Goal: Register for event/course

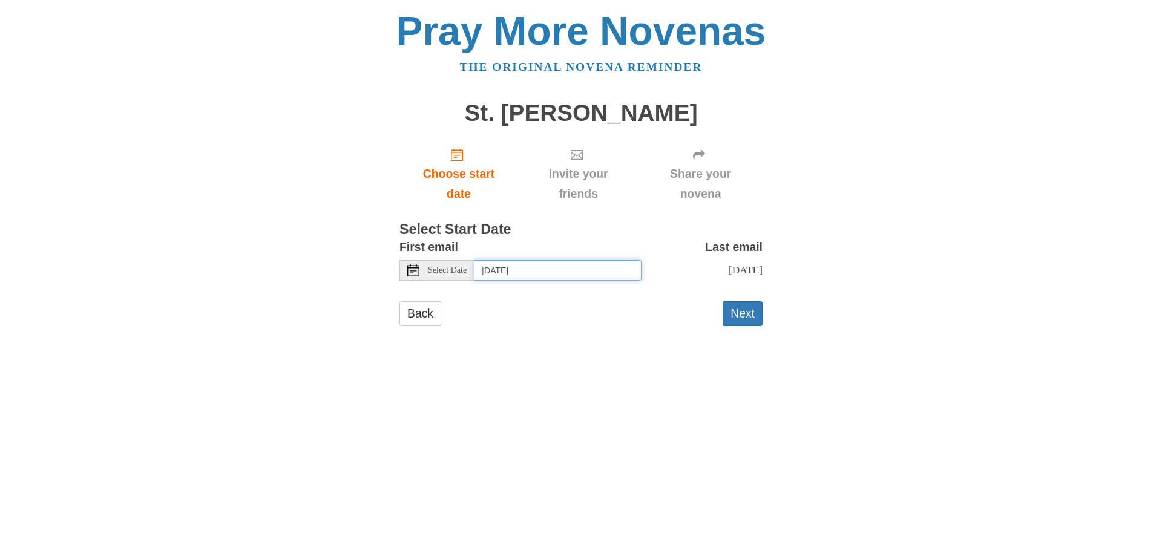
click at [551, 269] on input "[DATE]" at bounding box center [558, 270] width 167 height 21
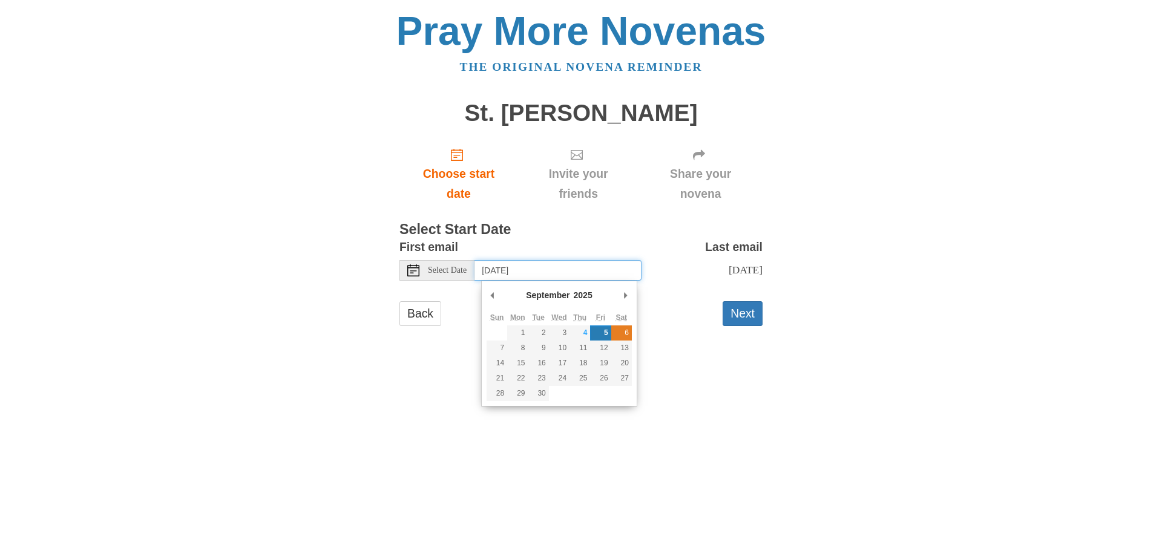
type input "[DATE]"
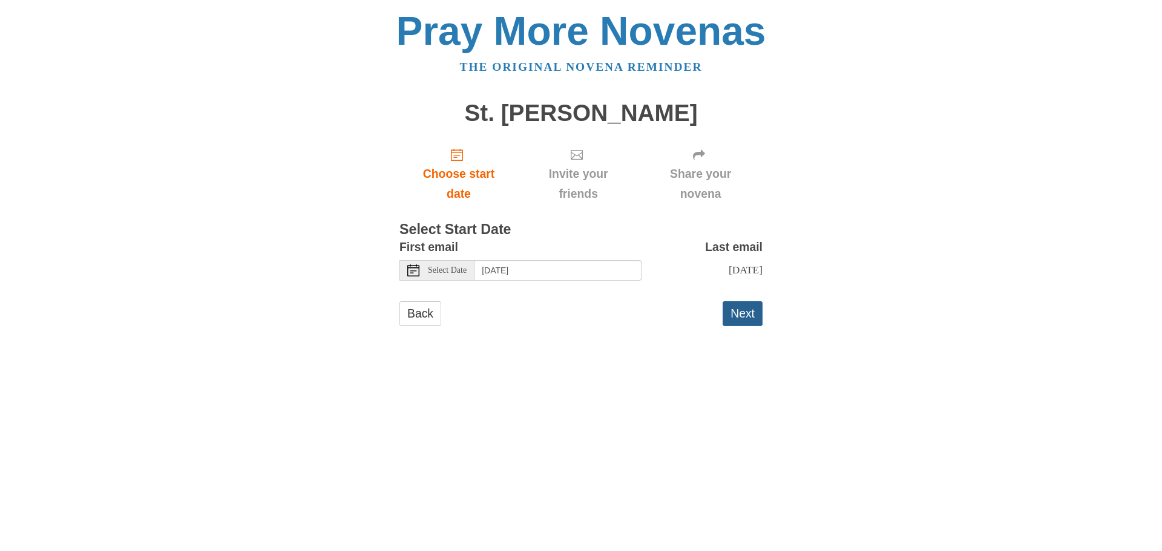
click at [735, 326] on button "Next" at bounding box center [743, 313] width 40 height 25
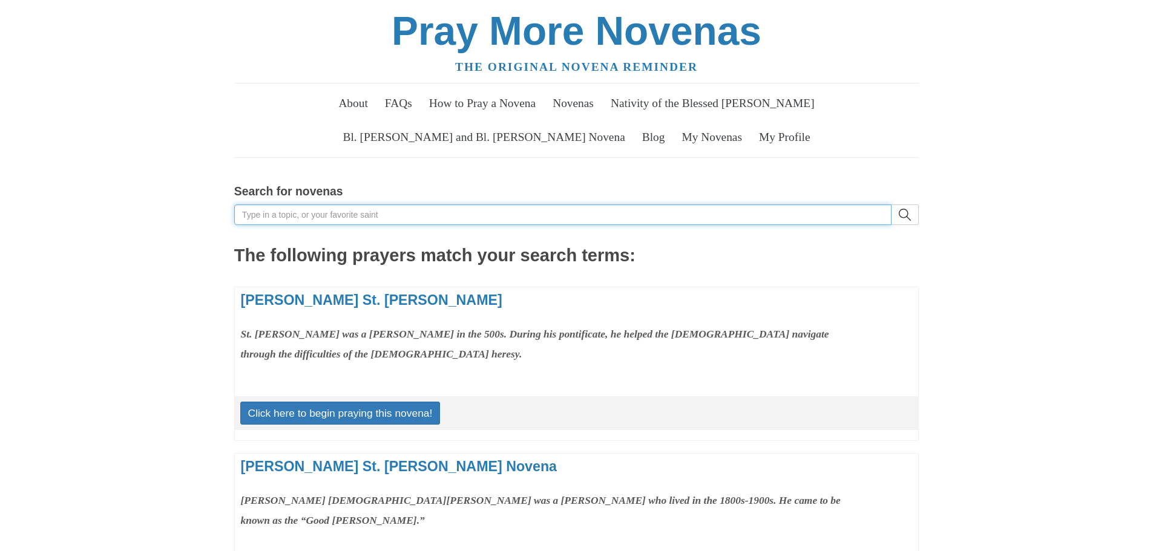
click at [296, 212] on input "Search for novenas" at bounding box center [562, 215] width 657 height 21
type input "holy cross"
click at [892, 205] on button "search" at bounding box center [905, 215] width 27 height 21
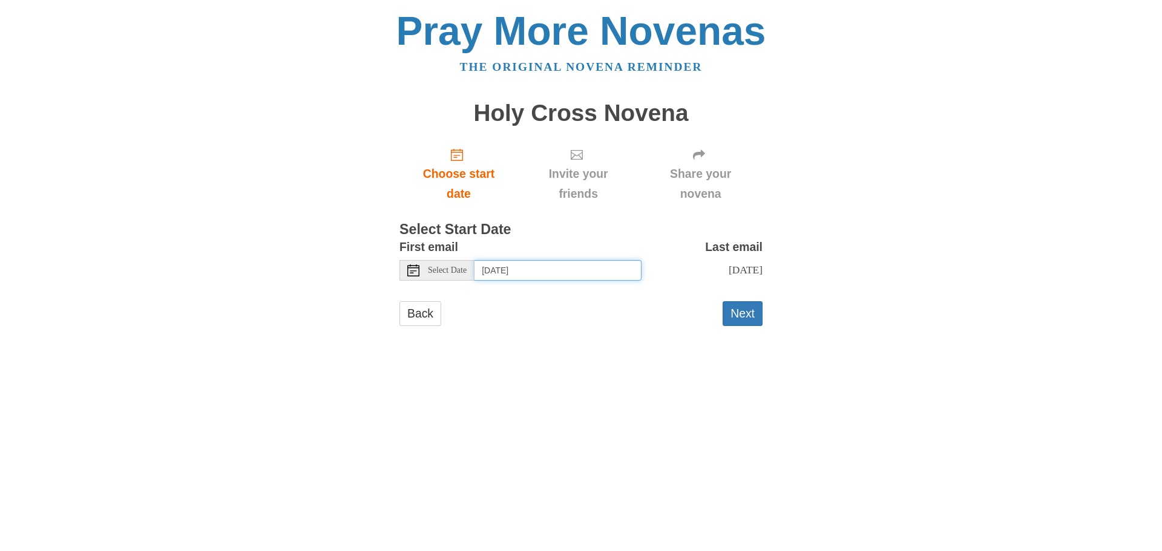
click at [550, 272] on input "[DATE]" at bounding box center [558, 270] width 167 height 21
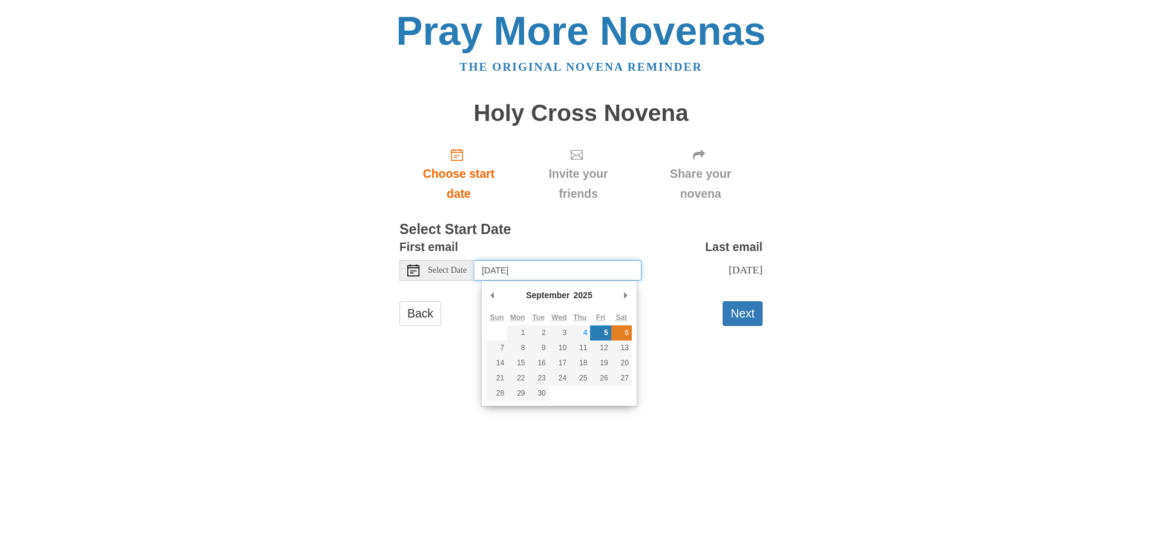
type input "[DATE]"
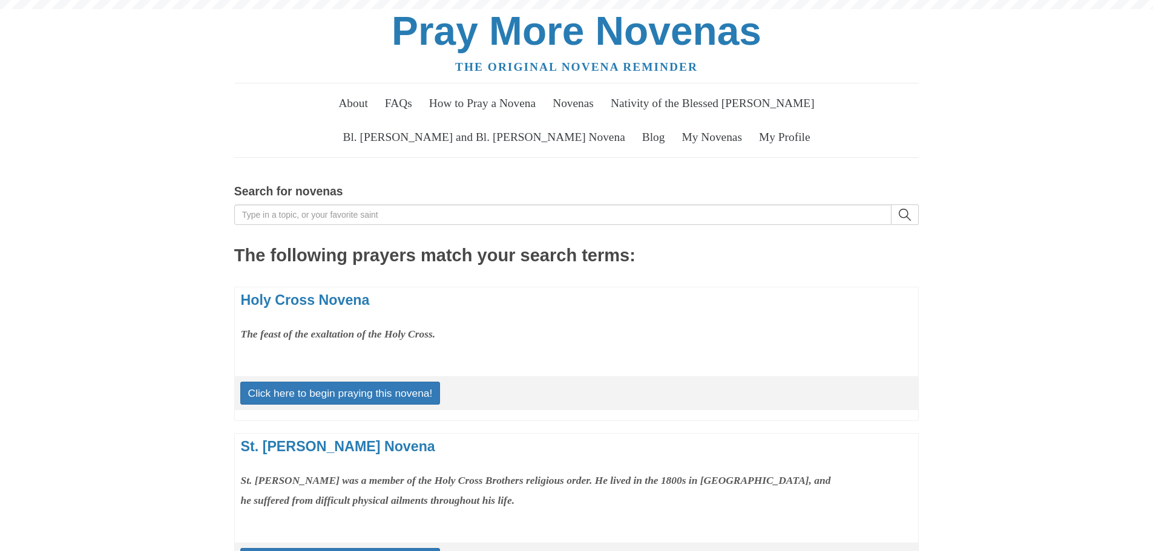
scroll to position [61, 0]
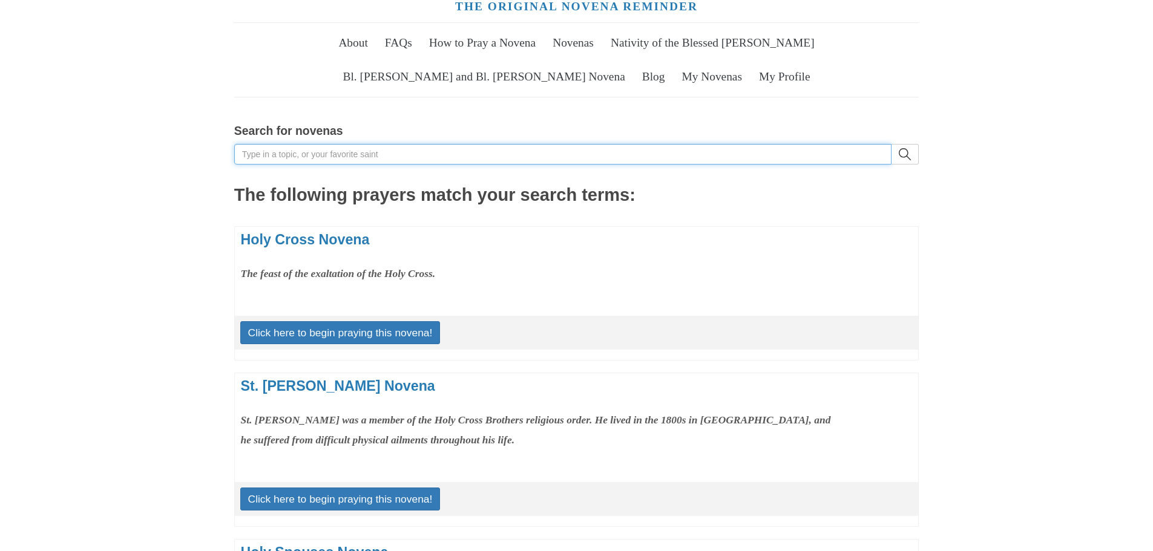
click at [283, 151] on input "Search for novenas" at bounding box center [562, 154] width 657 height 21
type input "corn"
click at [892, 144] on button "search" at bounding box center [905, 154] width 27 height 21
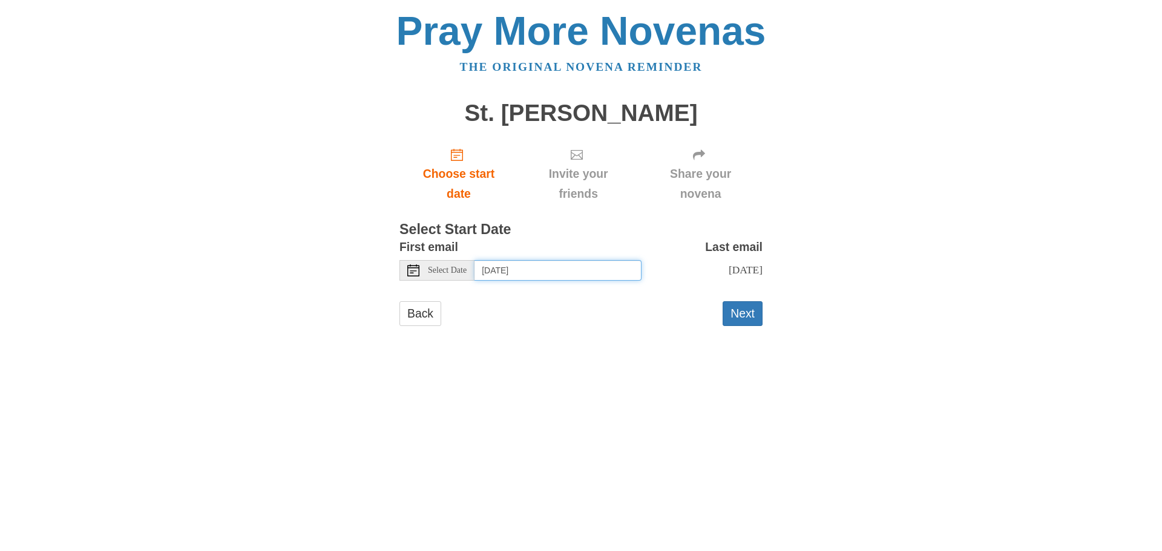
click at [580, 265] on input "[DATE]" at bounding box center [558, 270] width 167 height 21
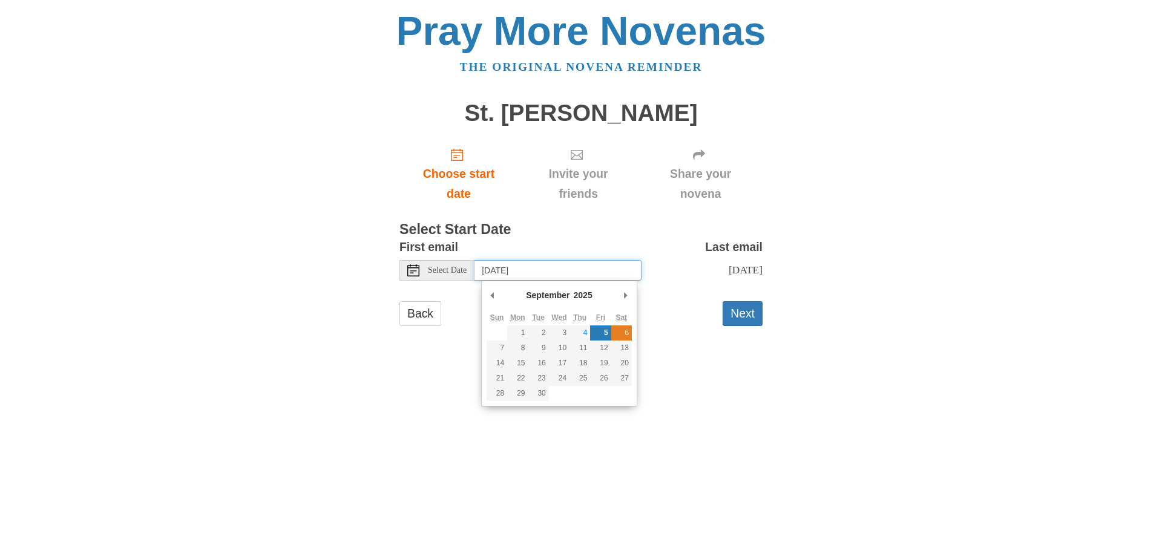
type input "[DATE]"
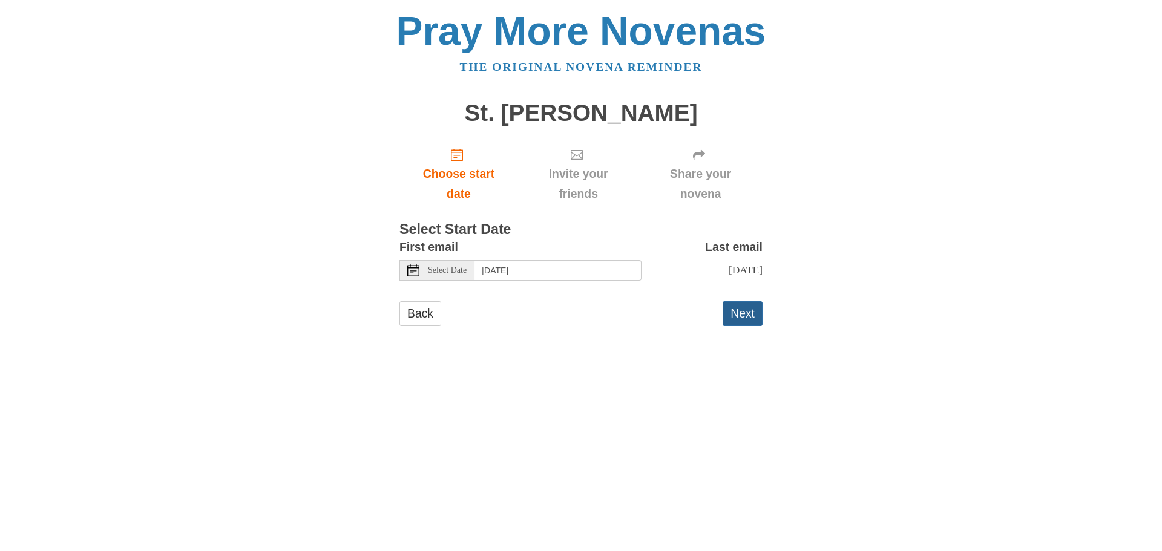
click at [734, 326] on button "Next" at bounding box center [743, 313] width 40 height 25
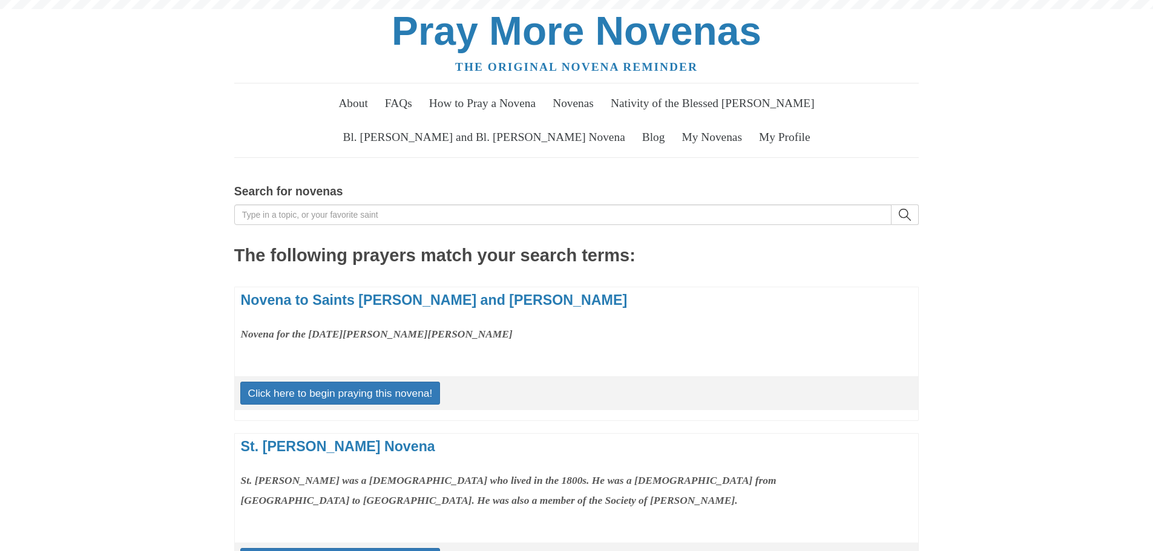
scroll to position [424, 0]
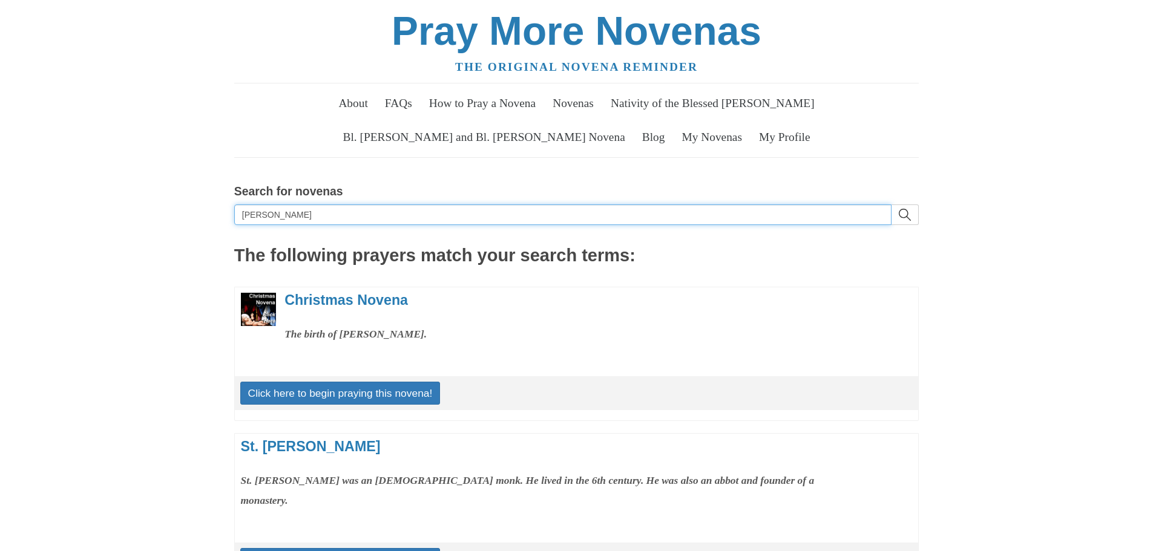
drag, startPoint x: 292, startPoint y: 212, endPoint x: 200, endPoint y: 202, distance: 92.5
type input "daughter"
click at [892, 205] on button "search" at bounding box center [905, 215] width 27 height 21
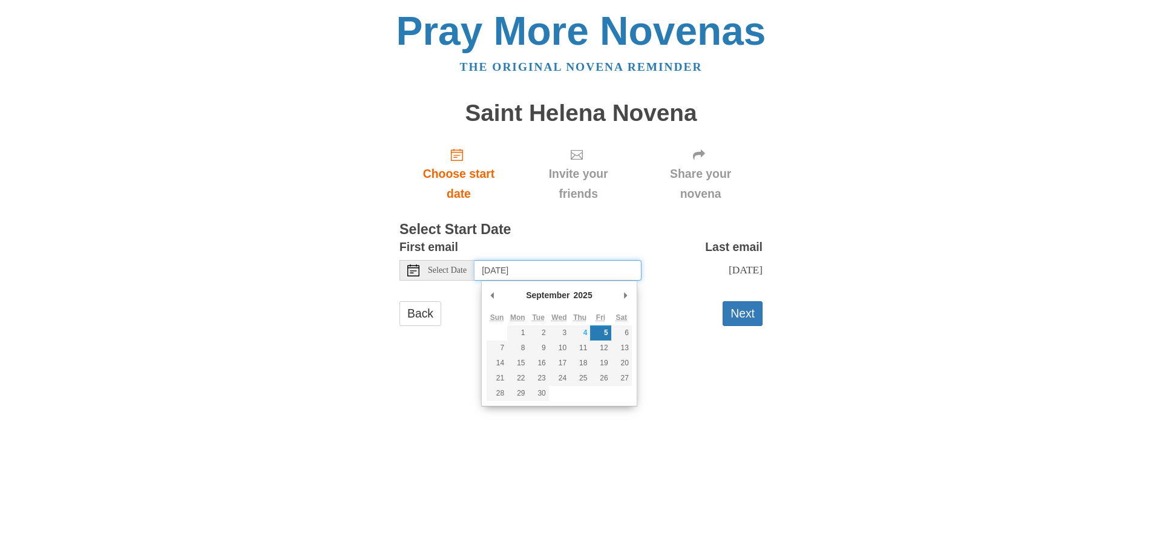
click at [538, 271] on input "[DATE]" at bounding box center [558, 270] width 167 height 21
type input "[DATE]"
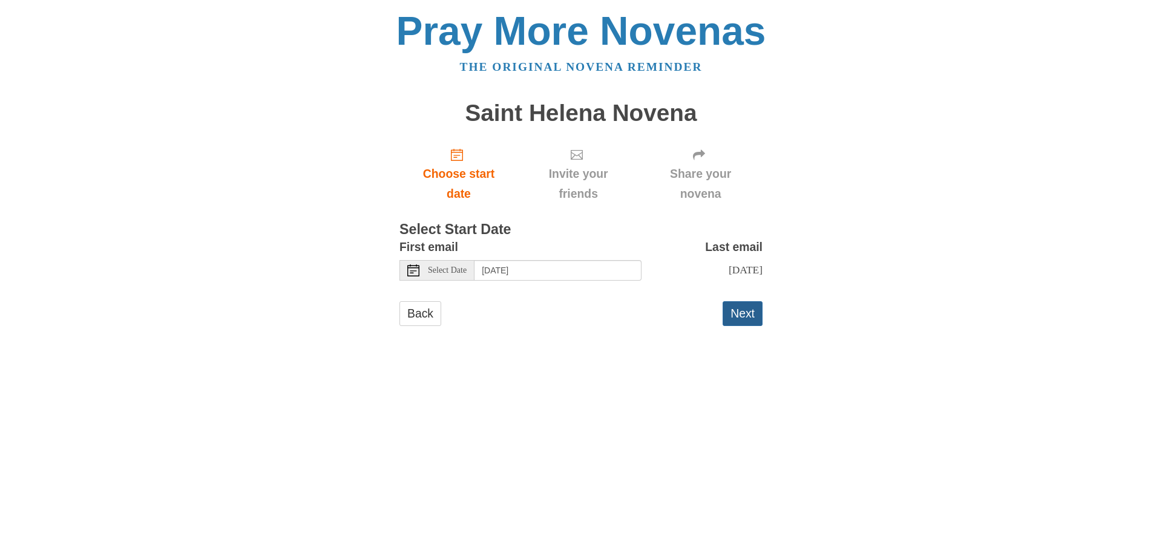
click at [739, 326] on button "Next" at bounding box center [743, 313] width 40 height 25
